Goal: Transaction & Acquisition: Book appointment/travel/reservation

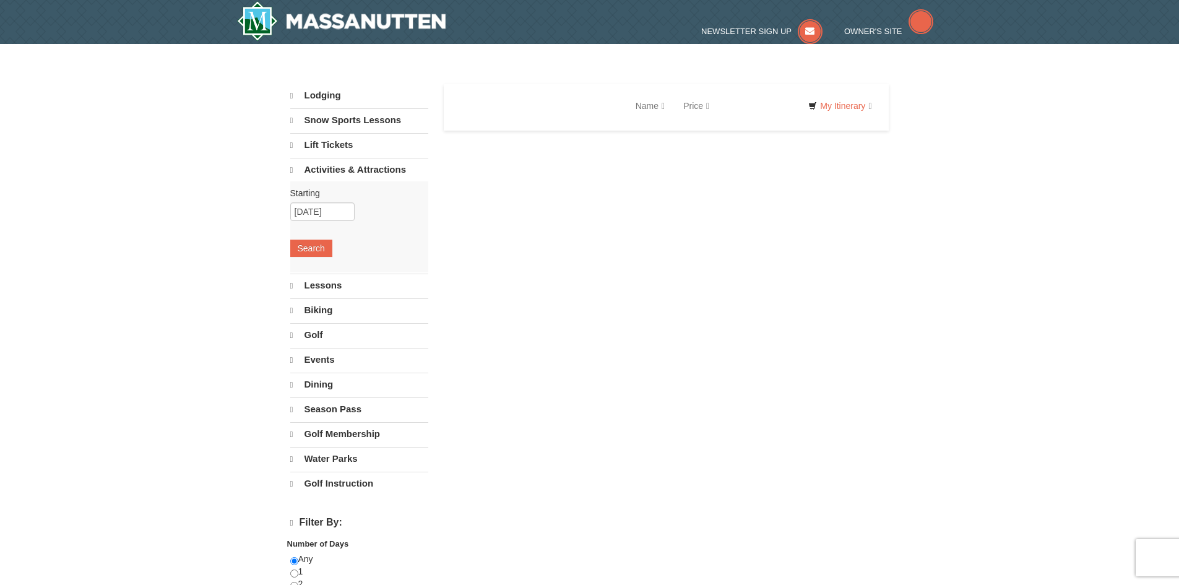
select select "9"
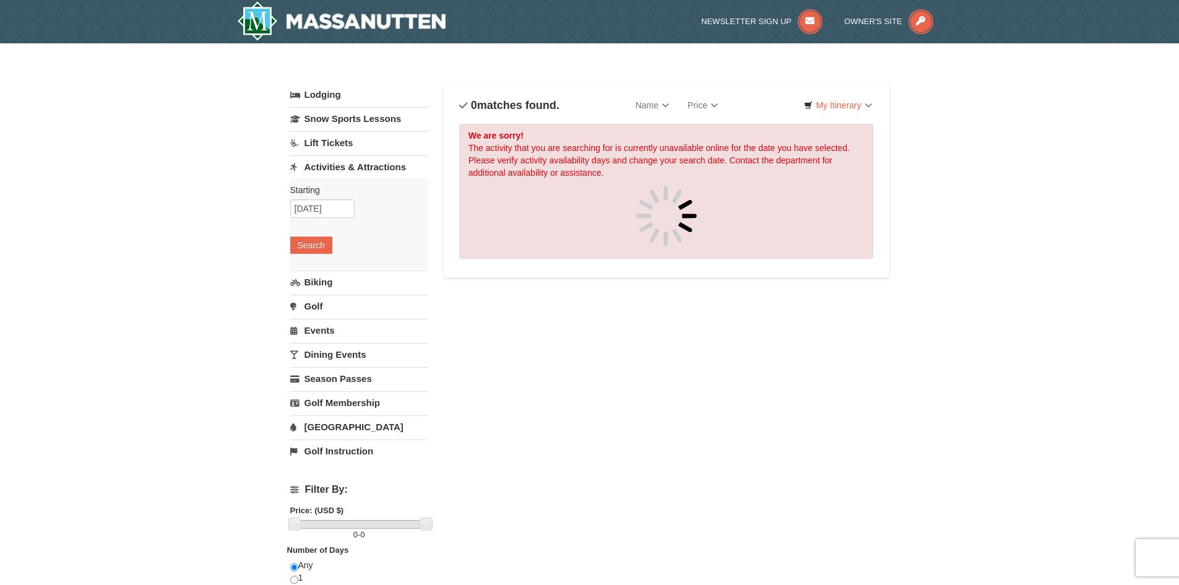
click at [342, 164] on link "Activities & Attractions" at bounding box center [359, 166] width 138 height 23
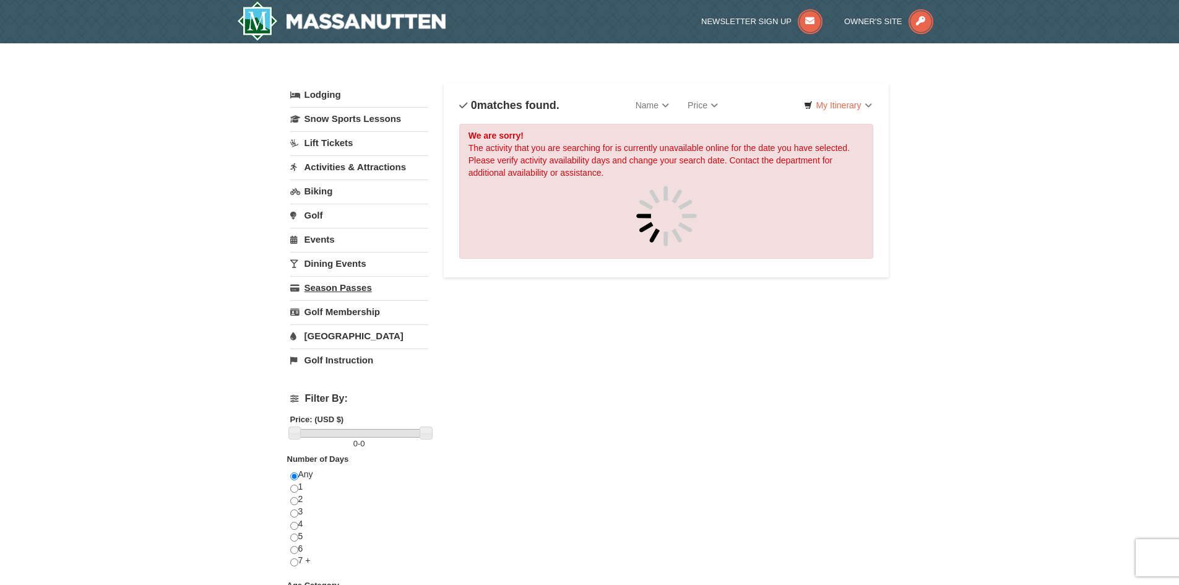
click at [334, 283] on link "Season Passes" at bounding box center [359, 287] width 138 height 23
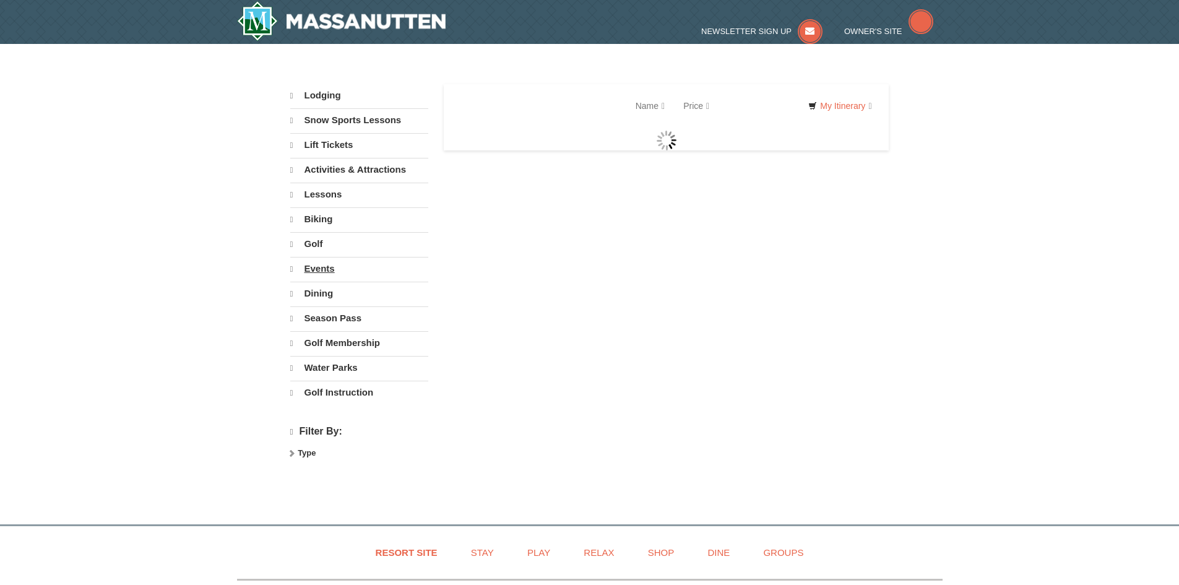
select select "9"
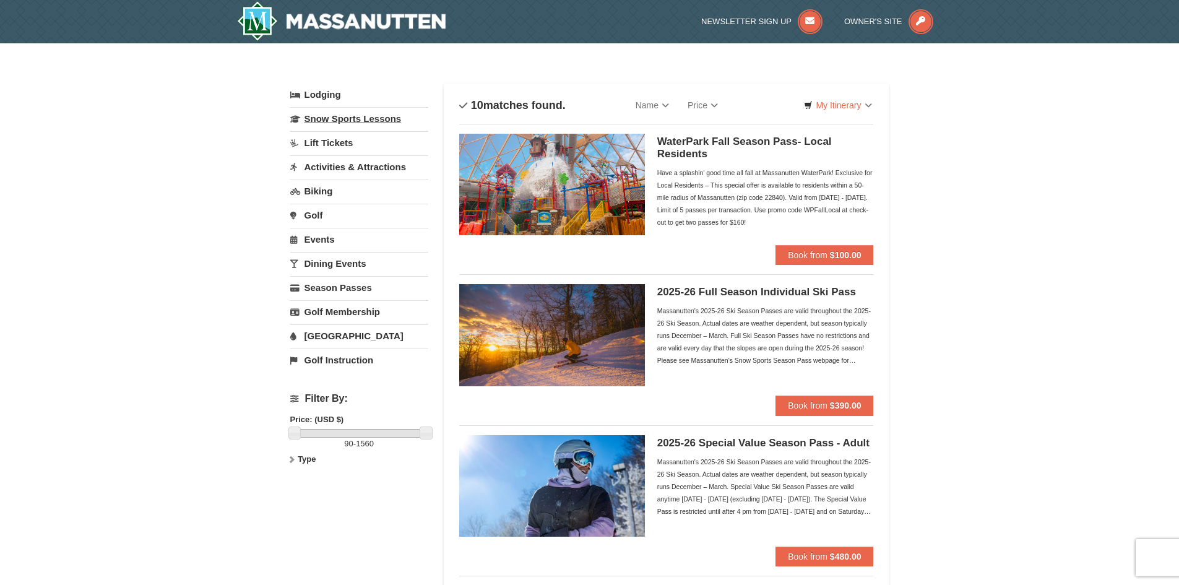
click at [324, 123] on link "Snow Sports Lessons" at bounding box center [359, 118] width 138 height 23
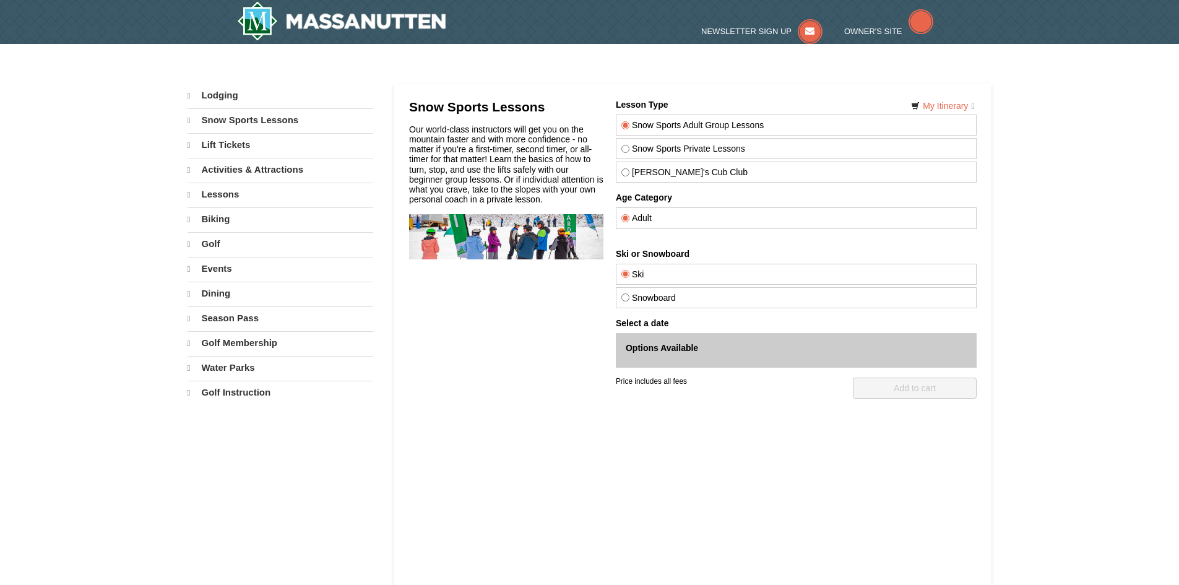
select select "9"
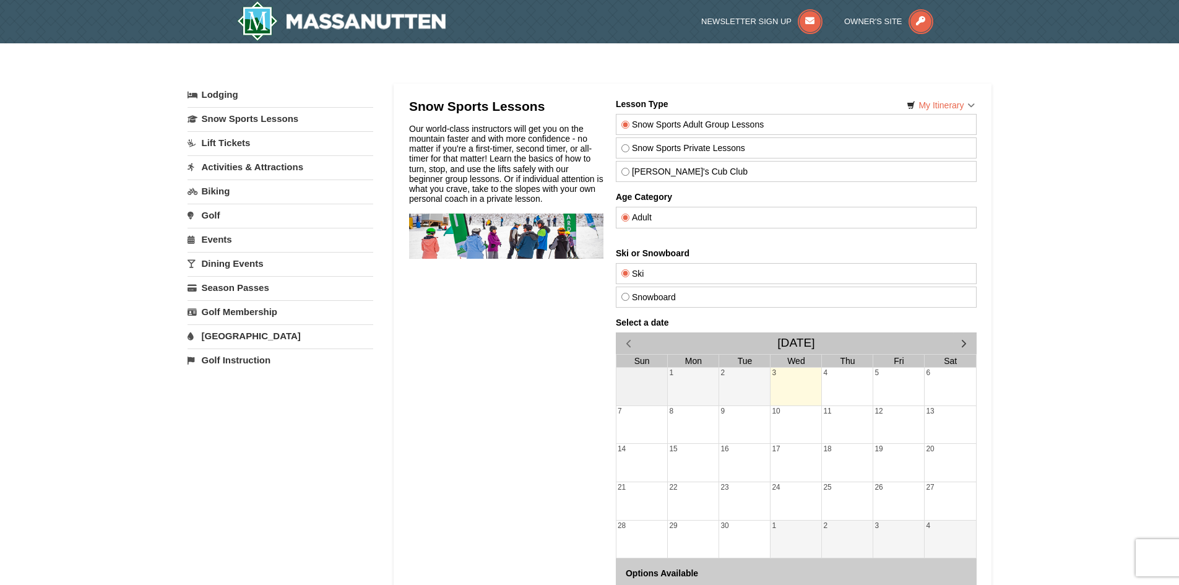
click at [256, 160] on link "Activities & Attractions" at bounding box center [281, 166] width 186 height 23
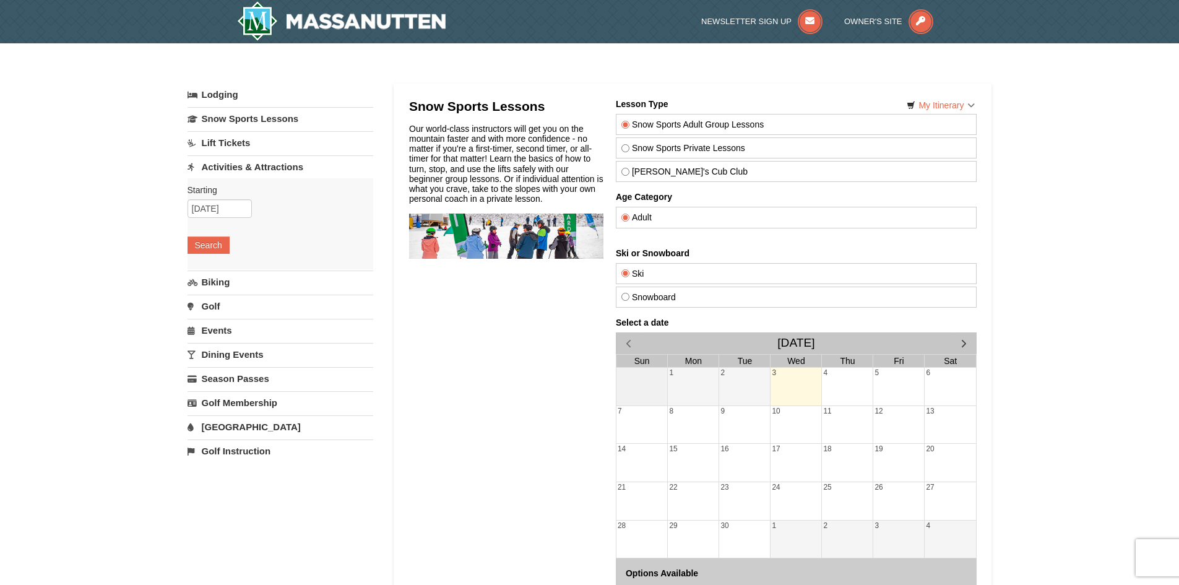
click at [242, 146] on link "Lift Tickets" at bounding box center [281, 142] width 186 height 23
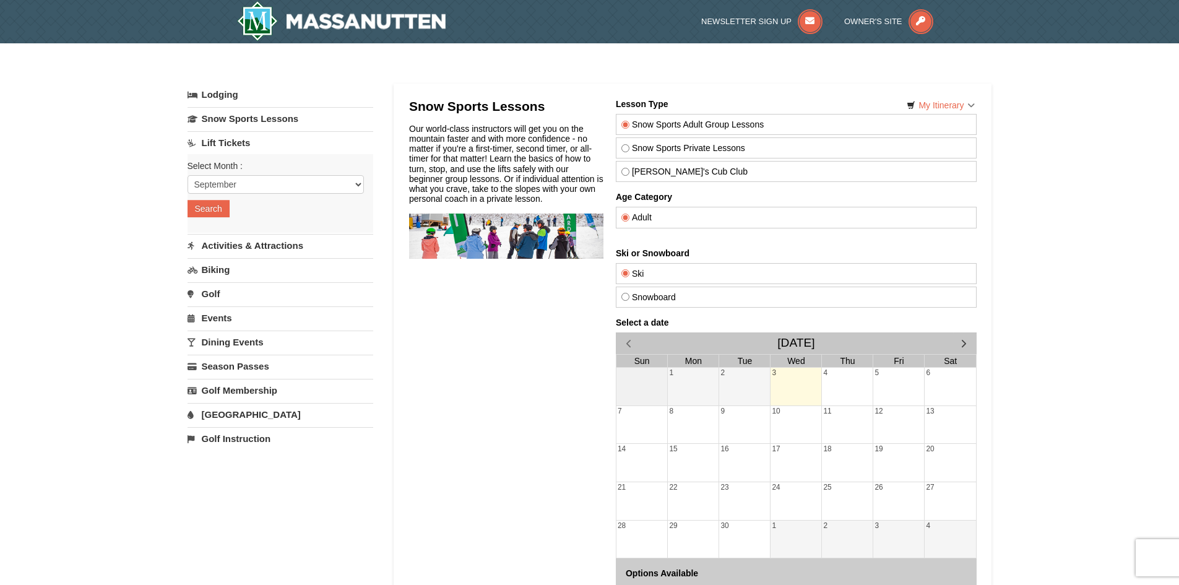
click at [241, 417] on link "[GEOGRAPHIC_DATA]" at bounding box center [281, 414] width 186 height 23
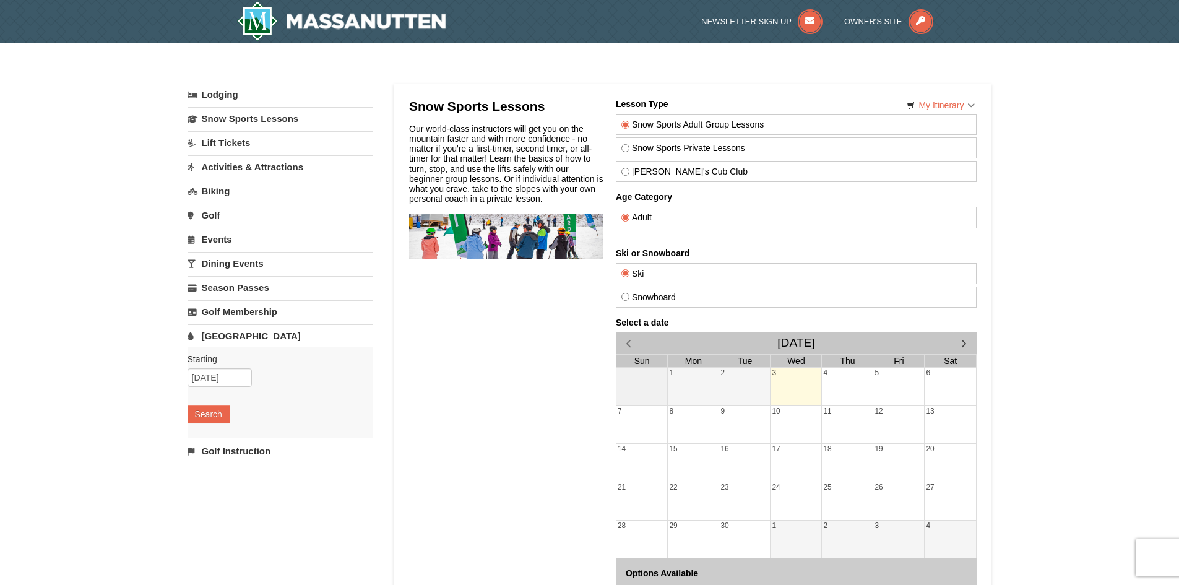
click at [229, 335] on link "[GEOGRAPHIC_DATA]" at bounding box center [281, 335] width 186 height 23
